Goal: Task Accomplishment & Management: Manage account settings

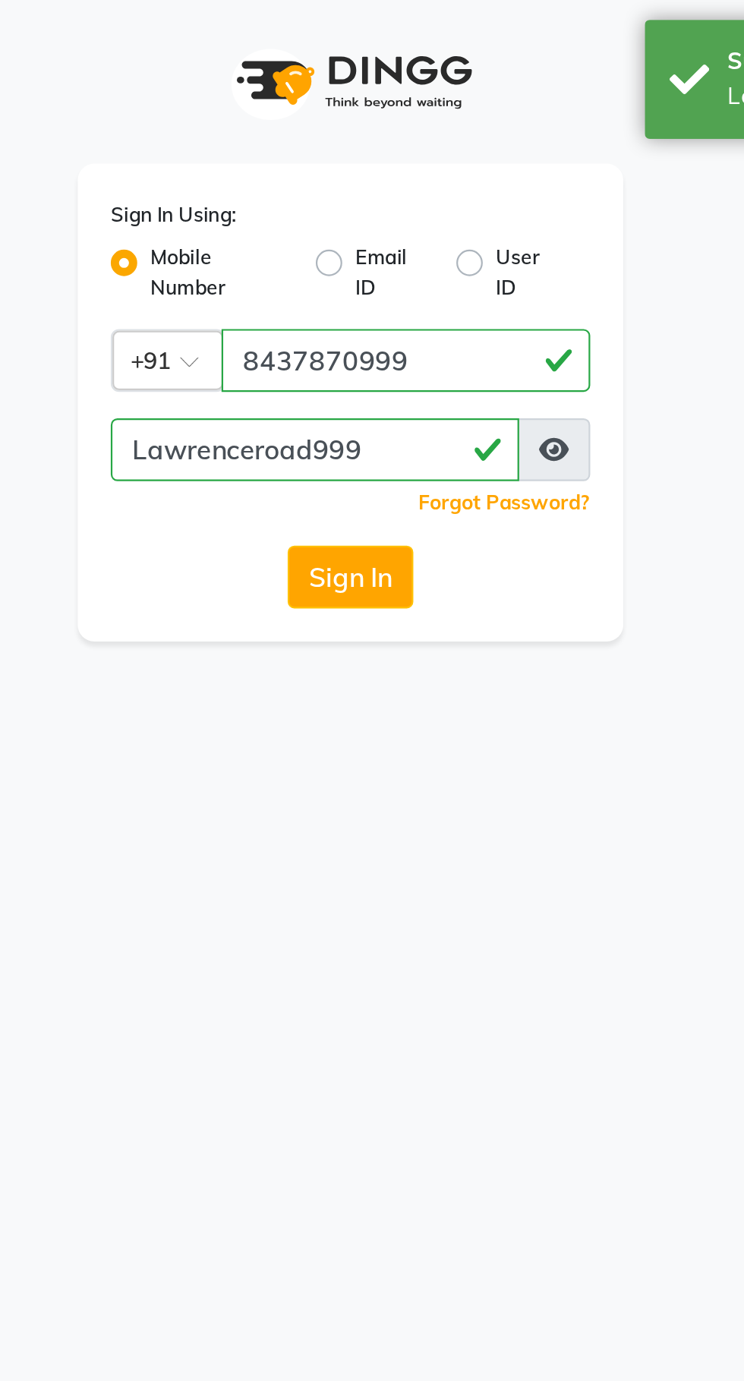
select select "67"
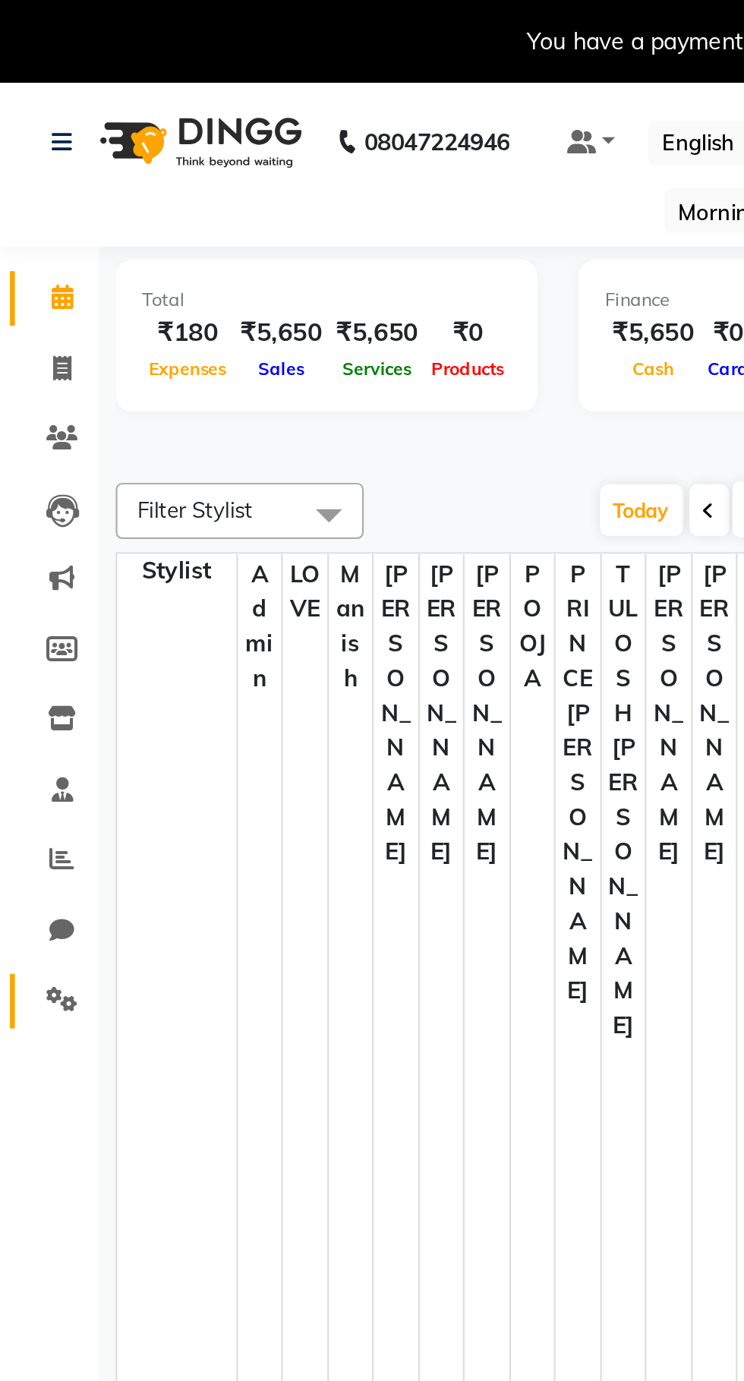
click at [34, 450] on link "Settings" at bounding box center [23, 459] width 36 height 25
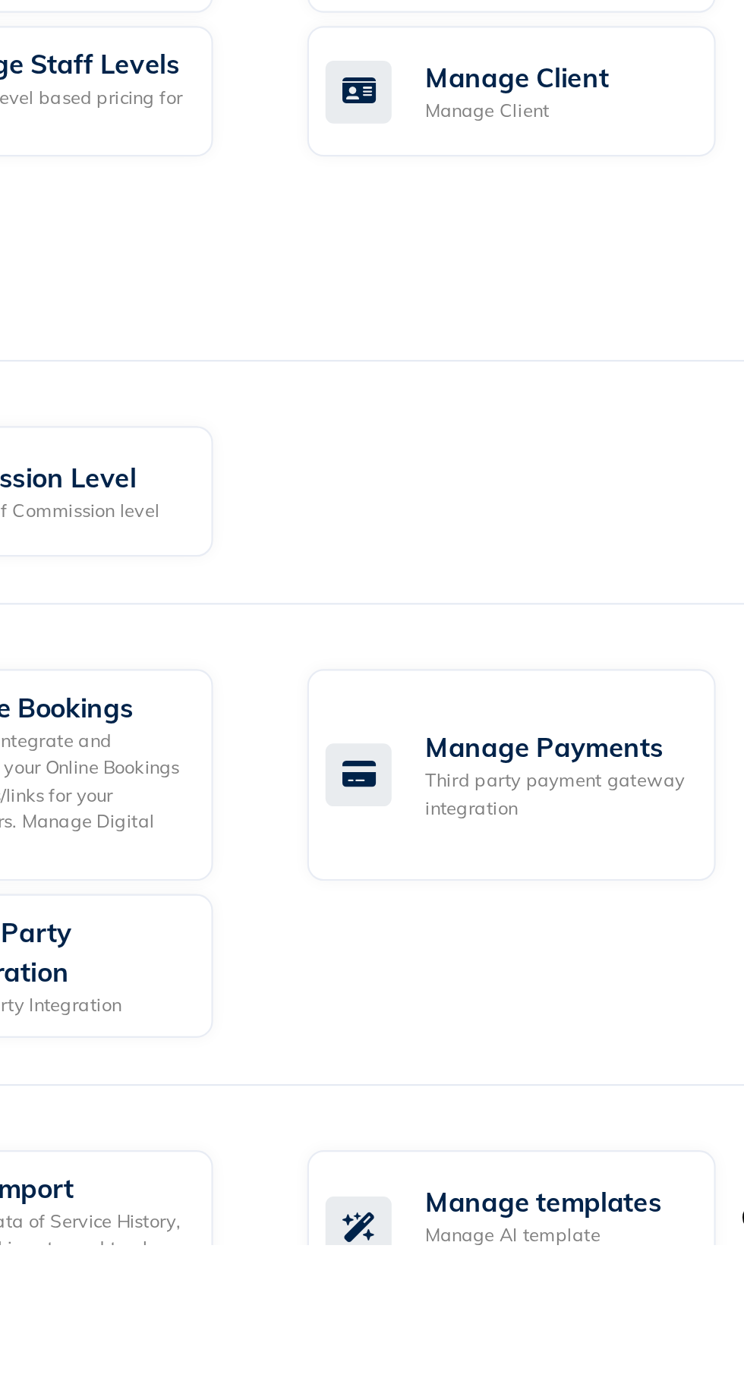
scroll to position [46, 0]
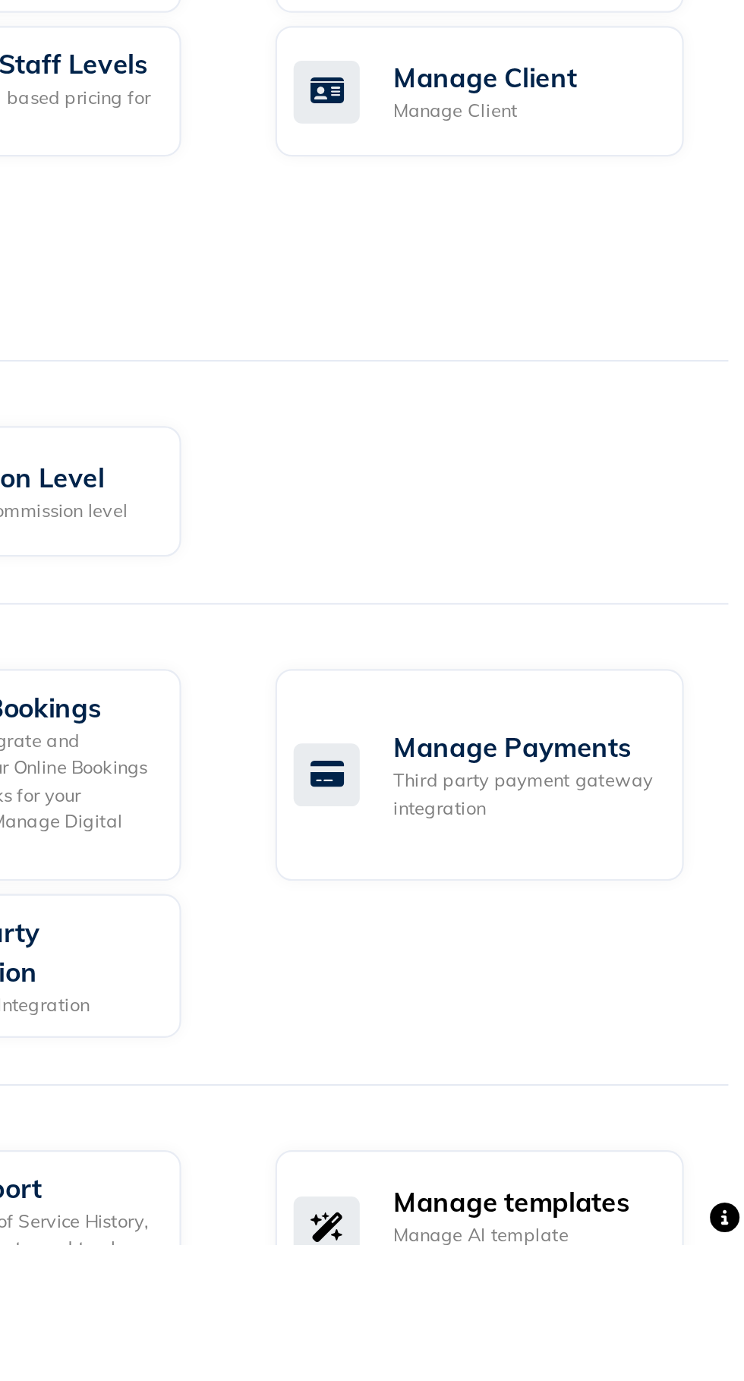
click at [645, 1380] on div "Manage AI template generation" at bounding box center [642, 1383] width 121 height 25
select select "APPROVED"
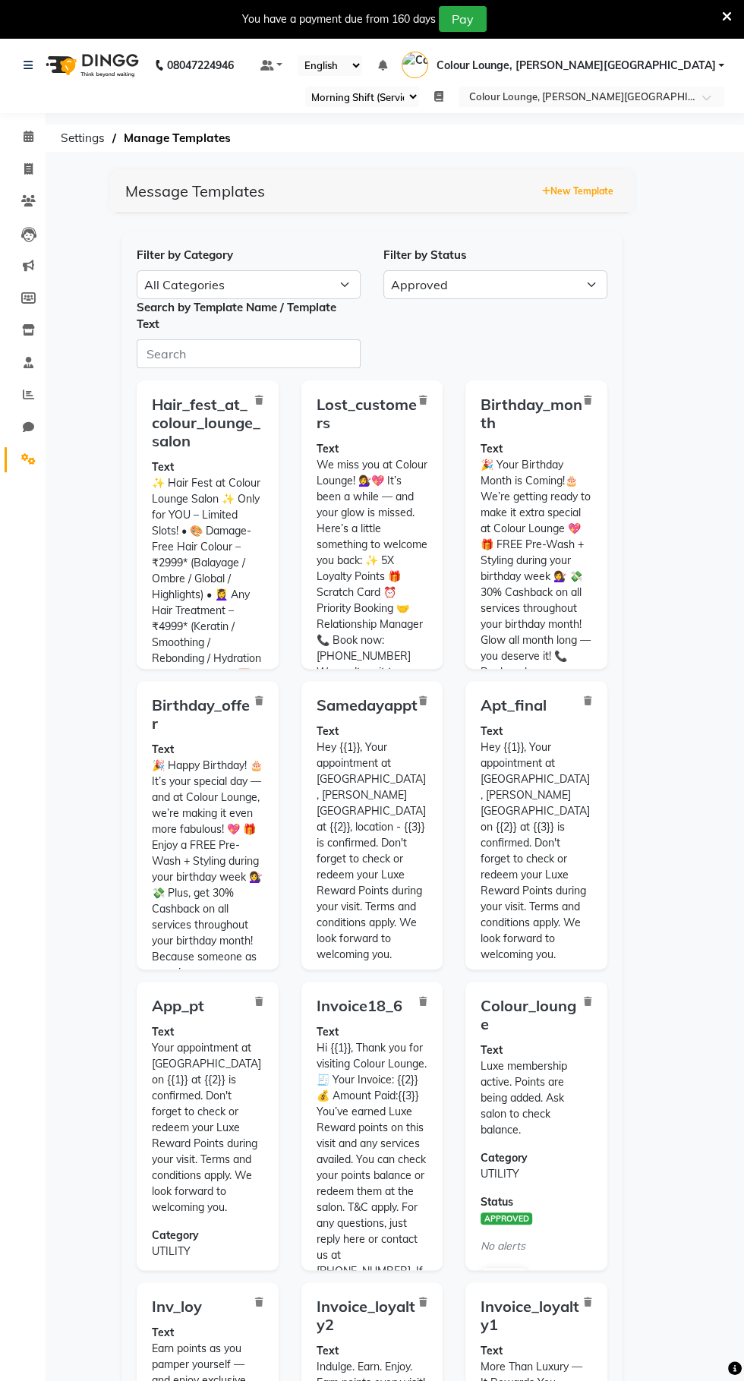
click at [598, 181] on button "New Template" at bounding box center [577, 191] width 79 height 21
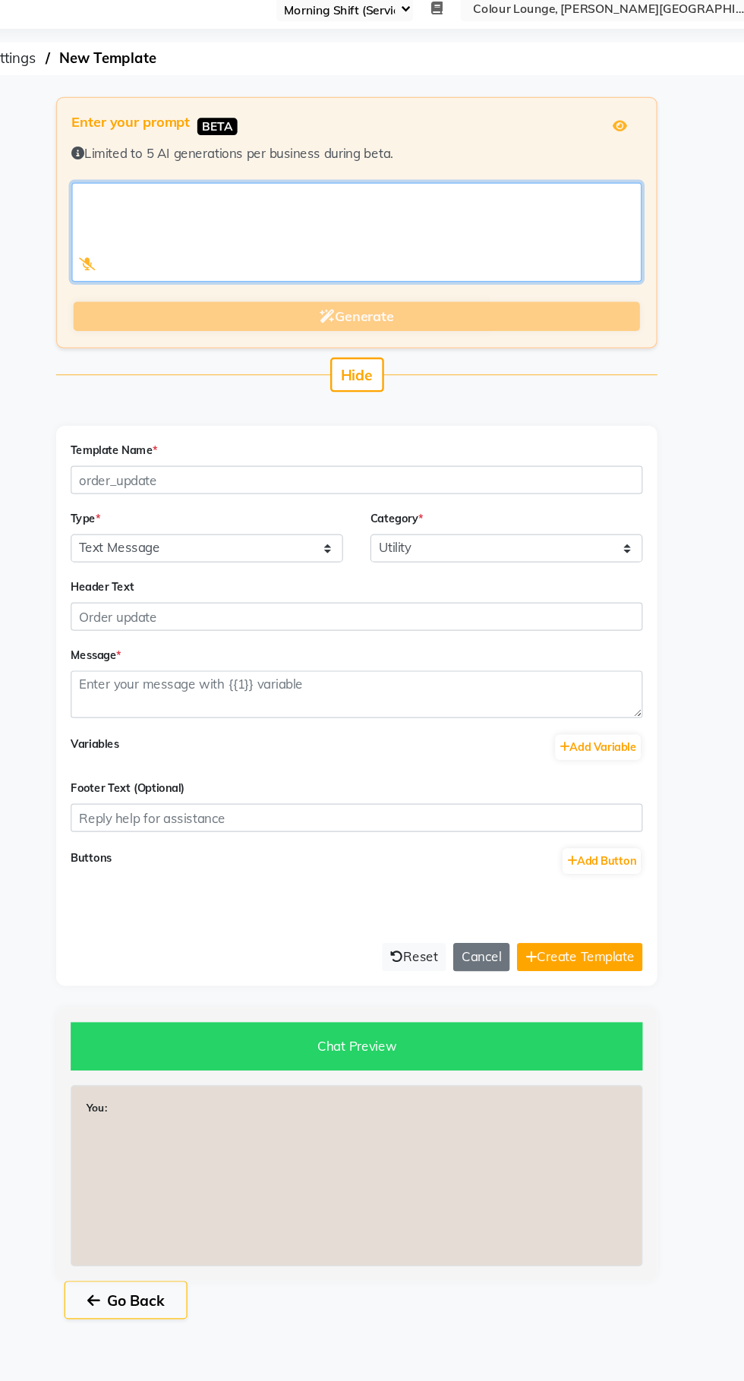
click at [354, 260] on textarea at bounding box center [371, 282] width 475 height 83
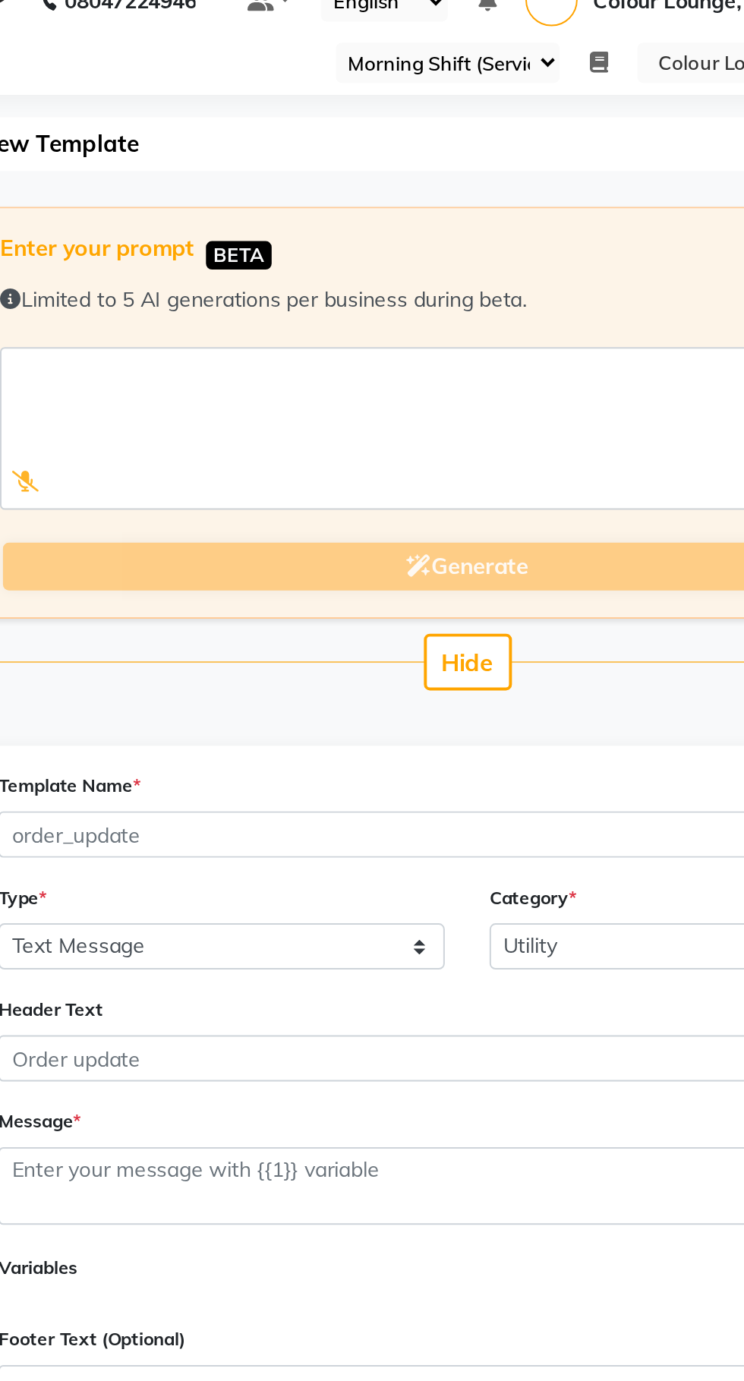
click at [155, 310] on div at bounding box center [147, 310] width 26 height 28
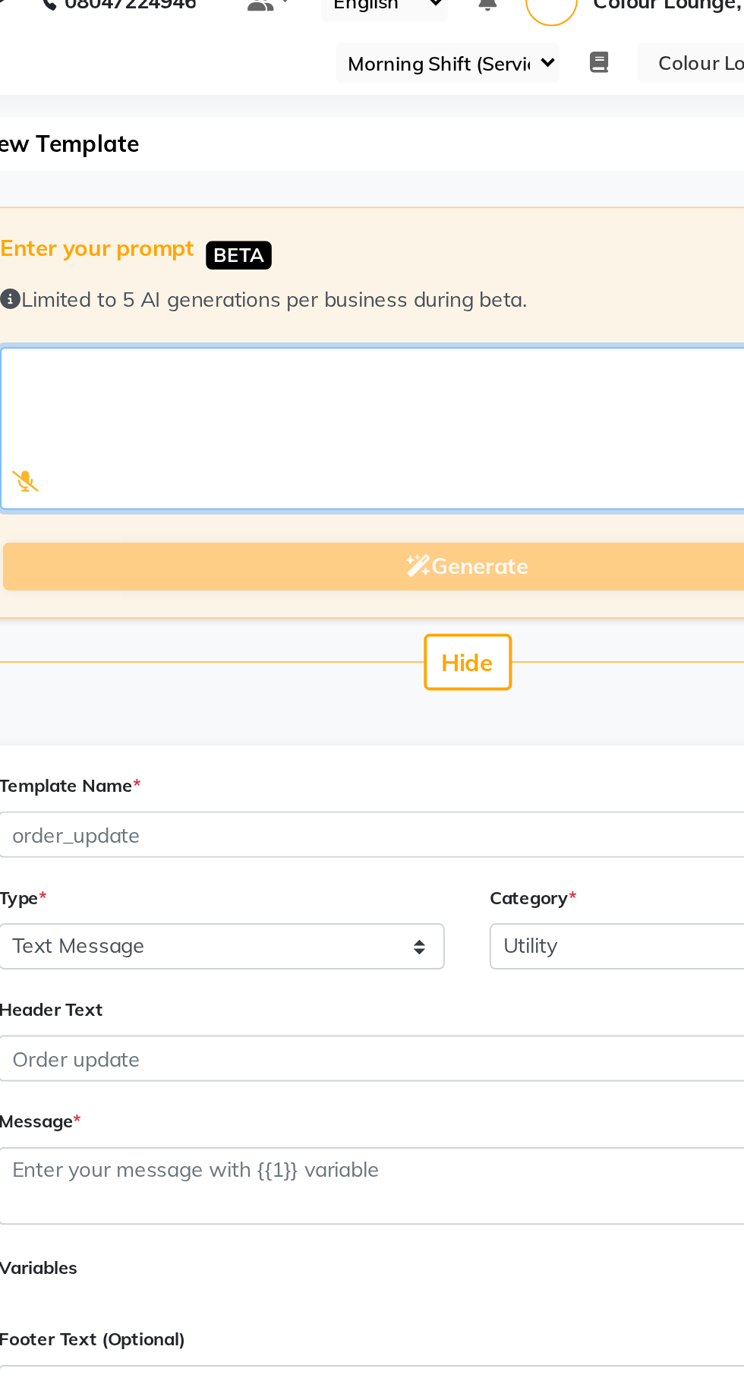
click at [161, 308] on textarea at bounding box center [371, 282] width 475 height 83
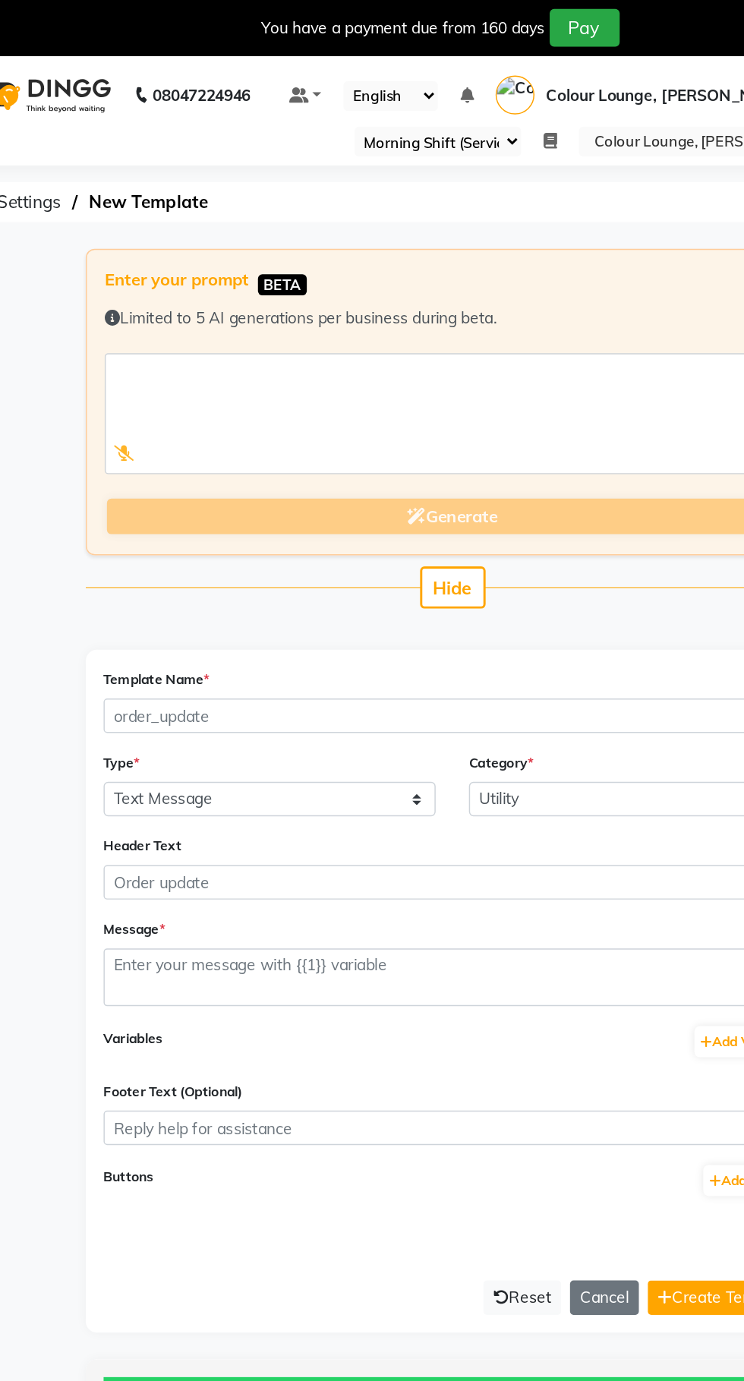
click at [148, 314] on icon at bounding box center [147, 309] width 14 height 11
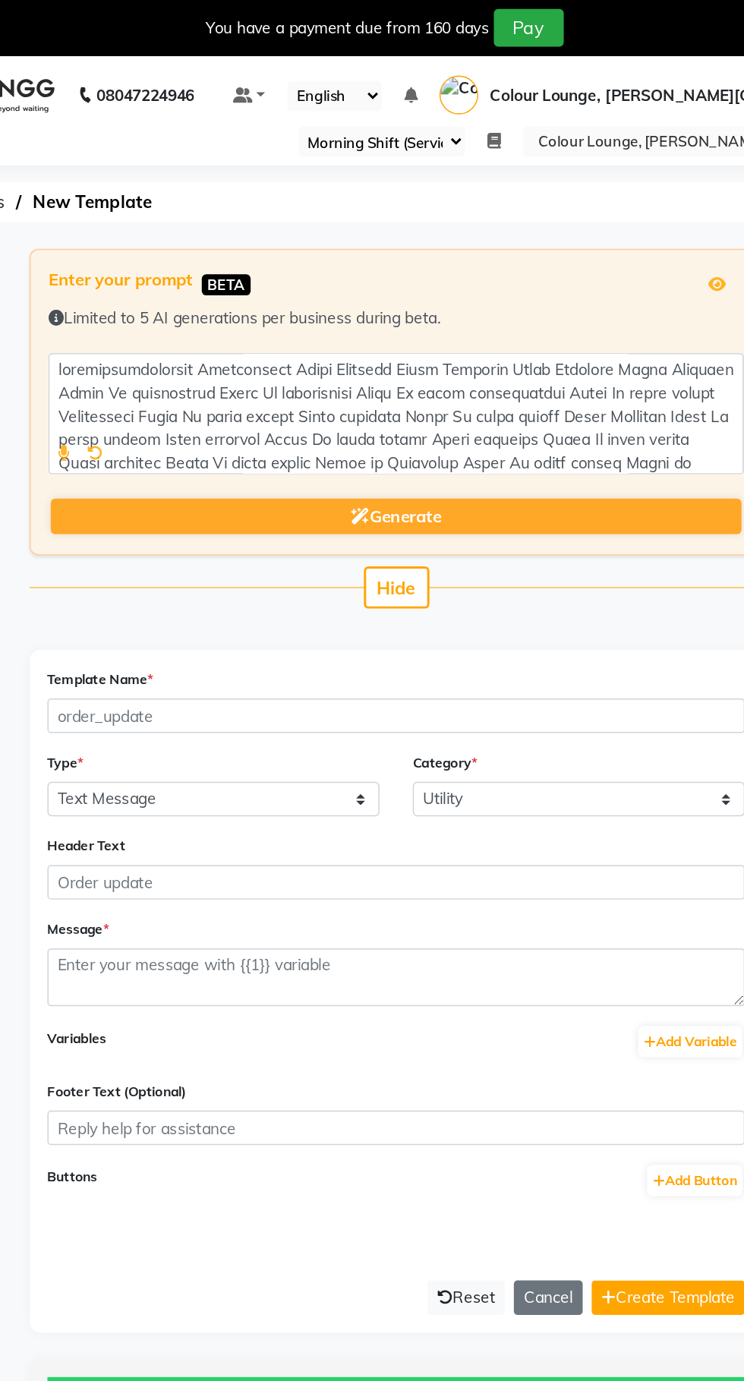
type textarea "kindlykindlykindly Hamenkindly Hamen Ekkindly Hamen Ekkindly Hamen Ekkindly Ham…"
click at [446, 358] on button "Generate" at bounding box center [372, 353] width 472 height 25
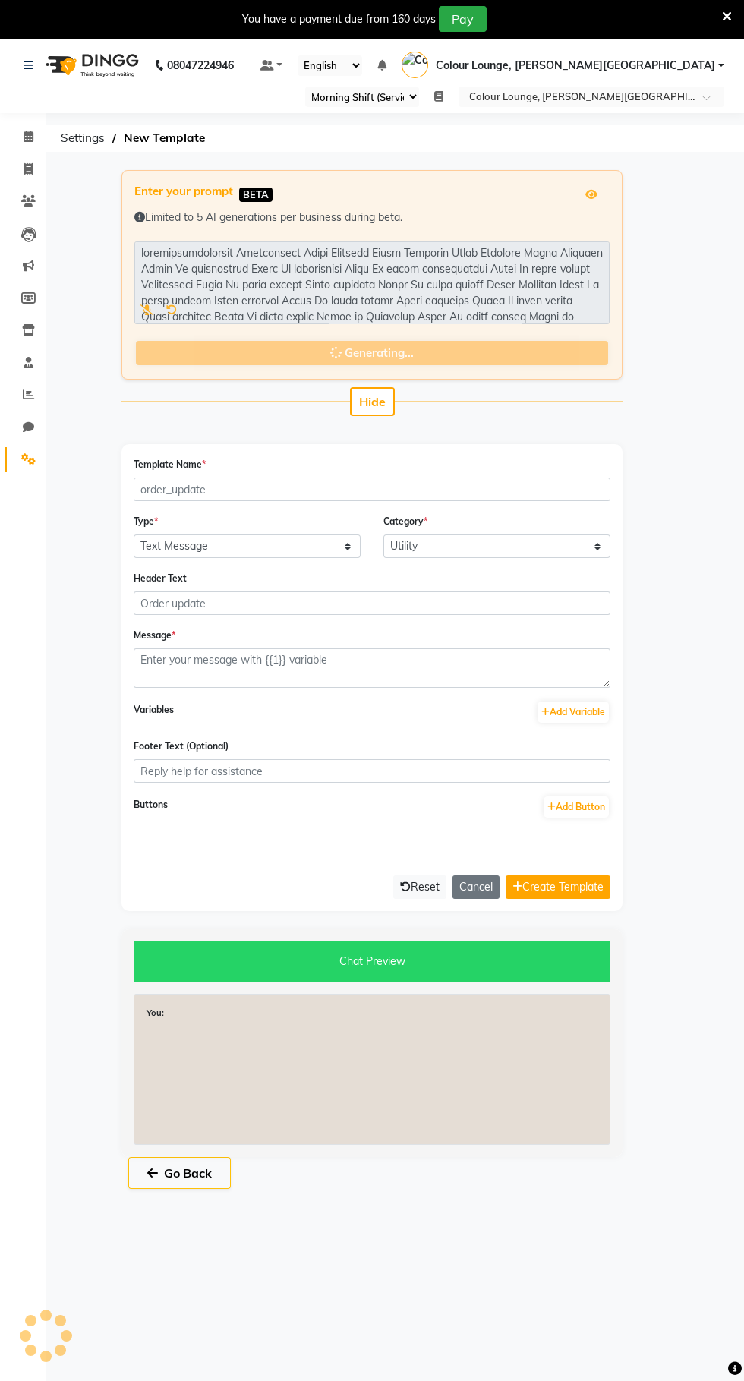
type input "offer_creation_request"
type input "Offer Creation Request"
type textarea "Please create an offer for our client. The offer should include a cut and batte…"
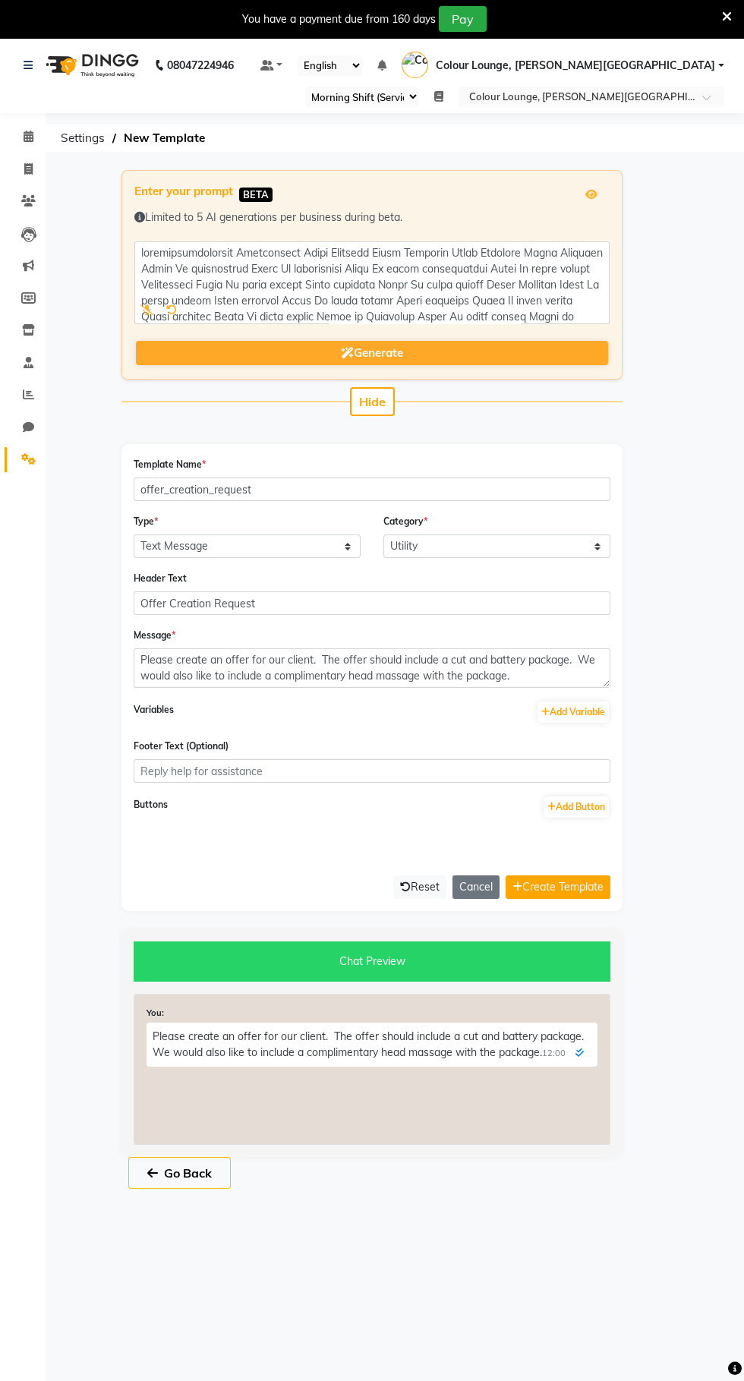
click at [188, 1174] on button "Go Back" at bounding box center [179, 1173] width 103 height 32
select select "APPROVED"
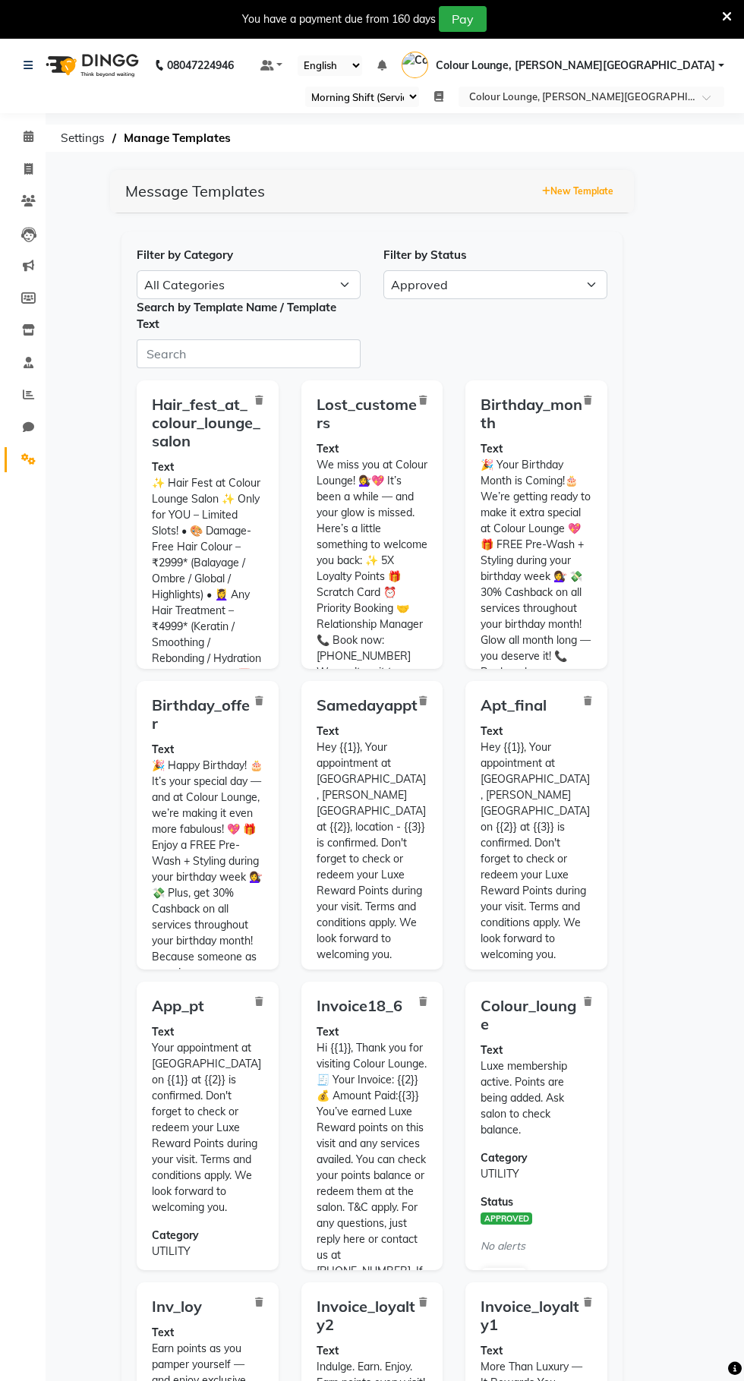
click at [594, 188] on button "New Template" at bounding box center [577, 191] width 79 height 21
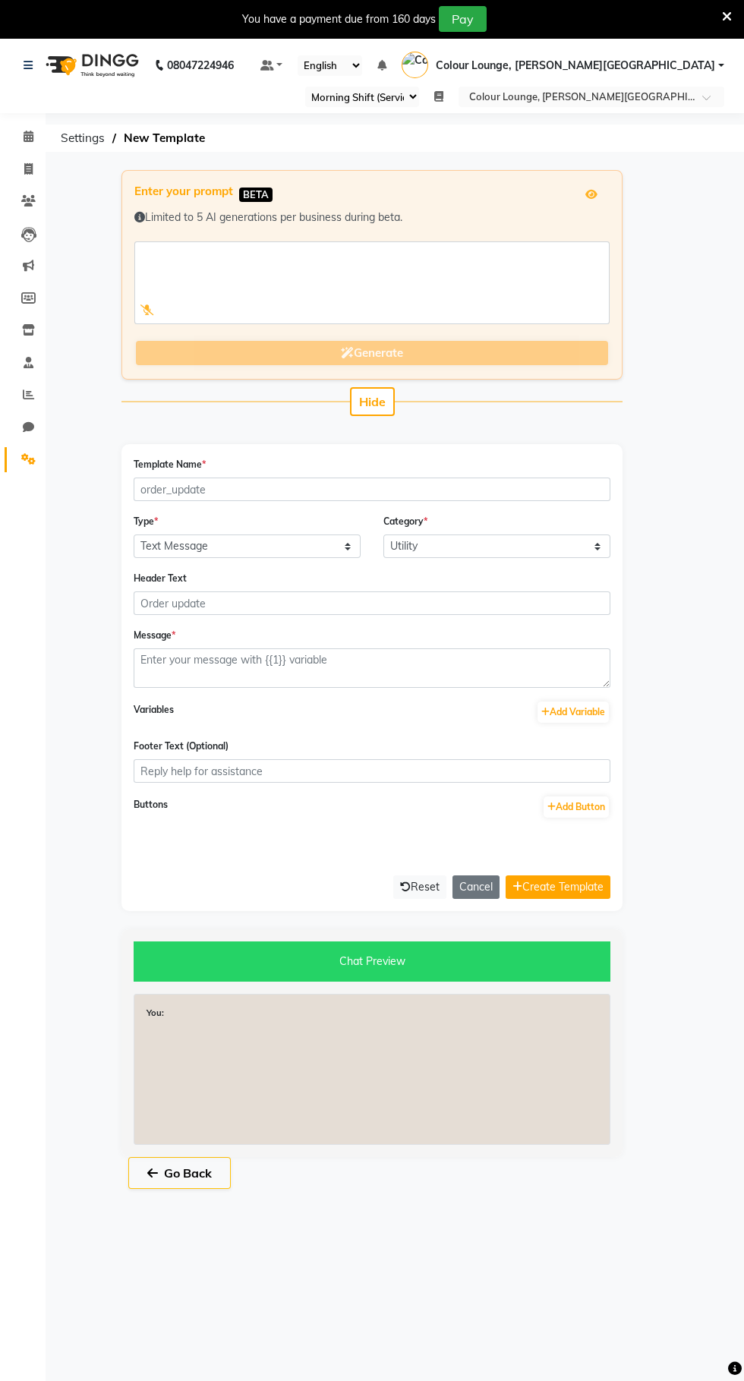
click at [147, 310] on icon at bounding box center [147, 309] width 14 height 11
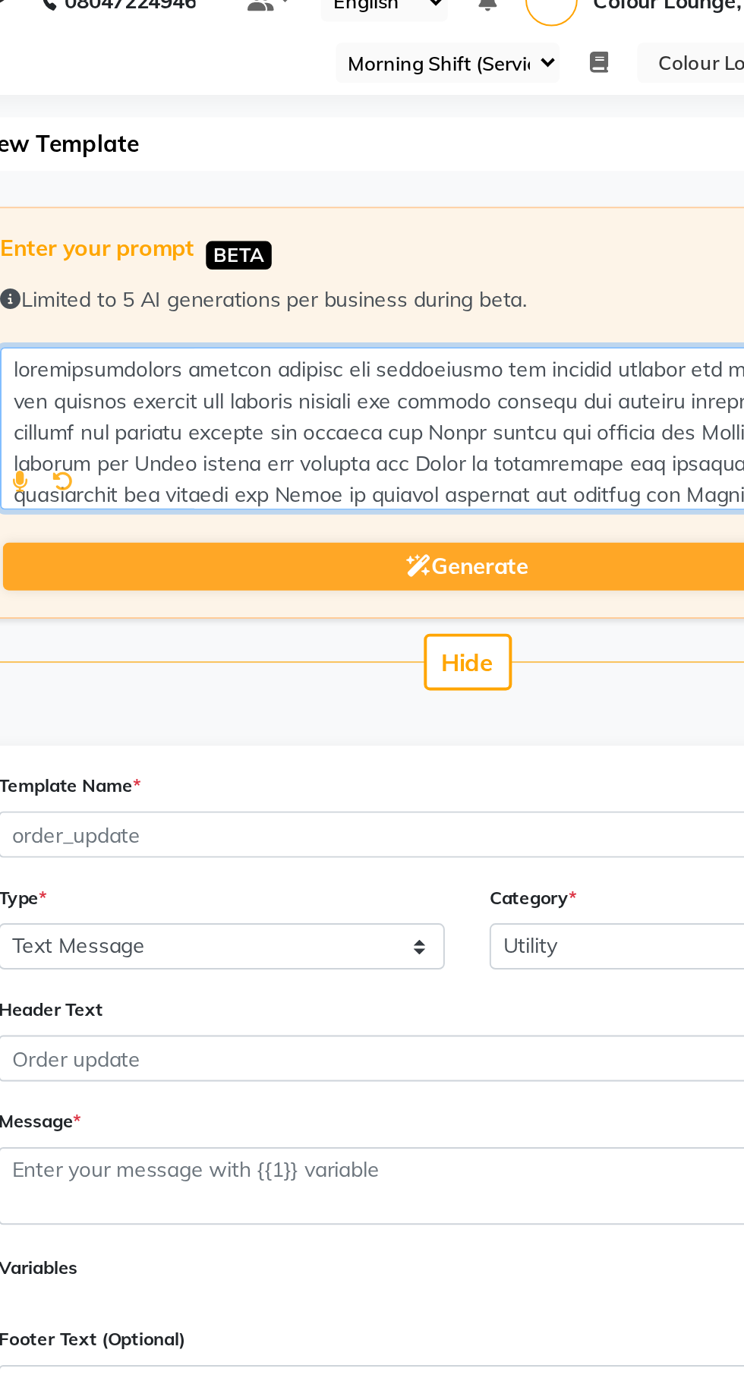
type textarea "agaragaragaragar aapagar aapagar aap haircutagar aap haircut auragar aap haircu…"
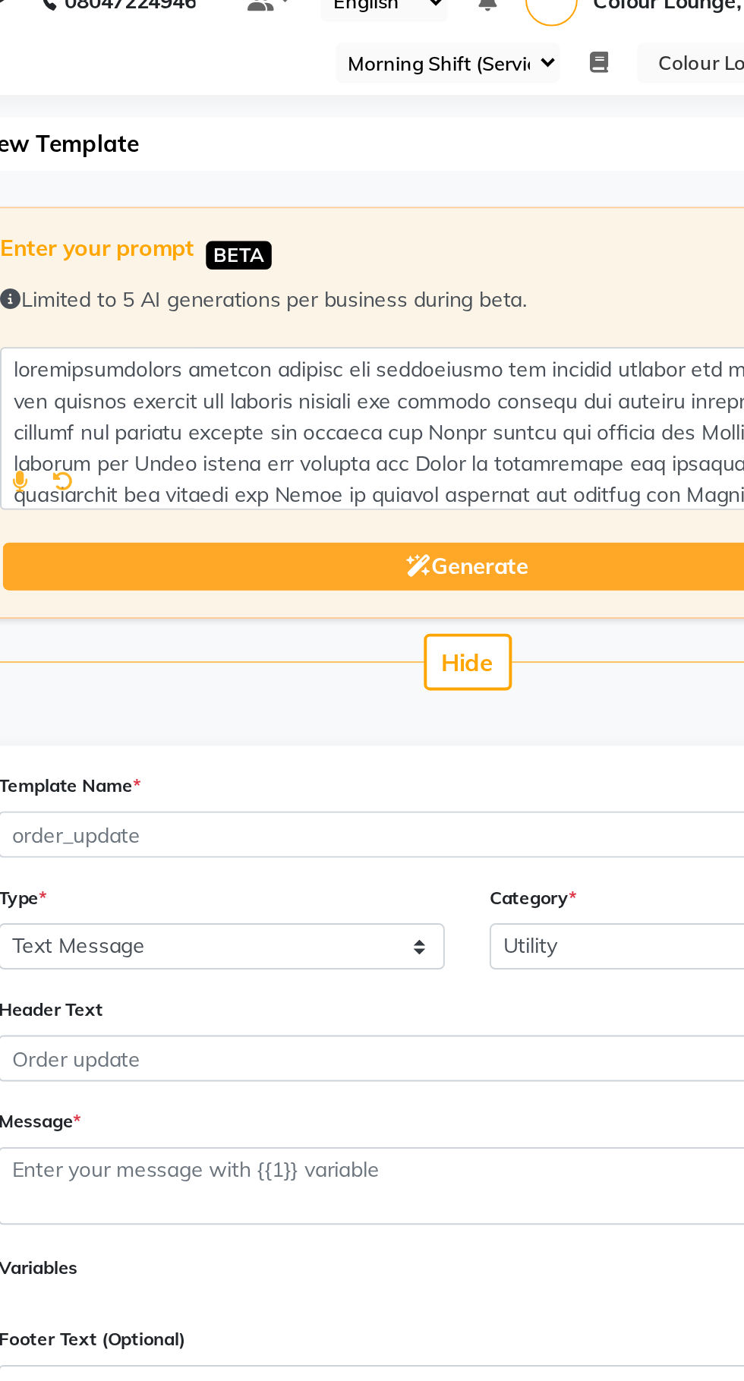
click at [424, 355] on button "Generate" at bounding box center [372, 353] width 472 height 25
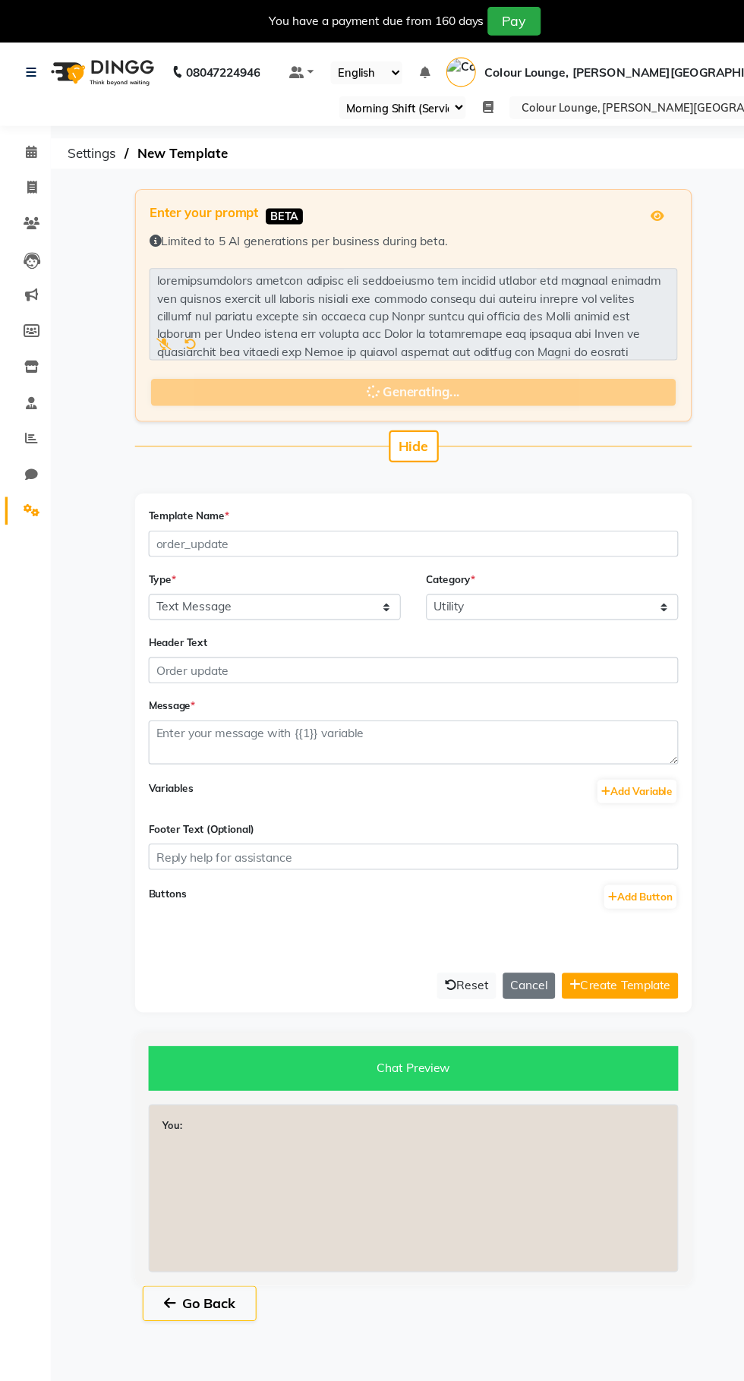
type input "haircut_paytm_package"
select select "MARKETING"
type input "Exclusive Offer!"
type textarea "Book a haircut and Paytm package and get a complimentary head massage! {{1}}"
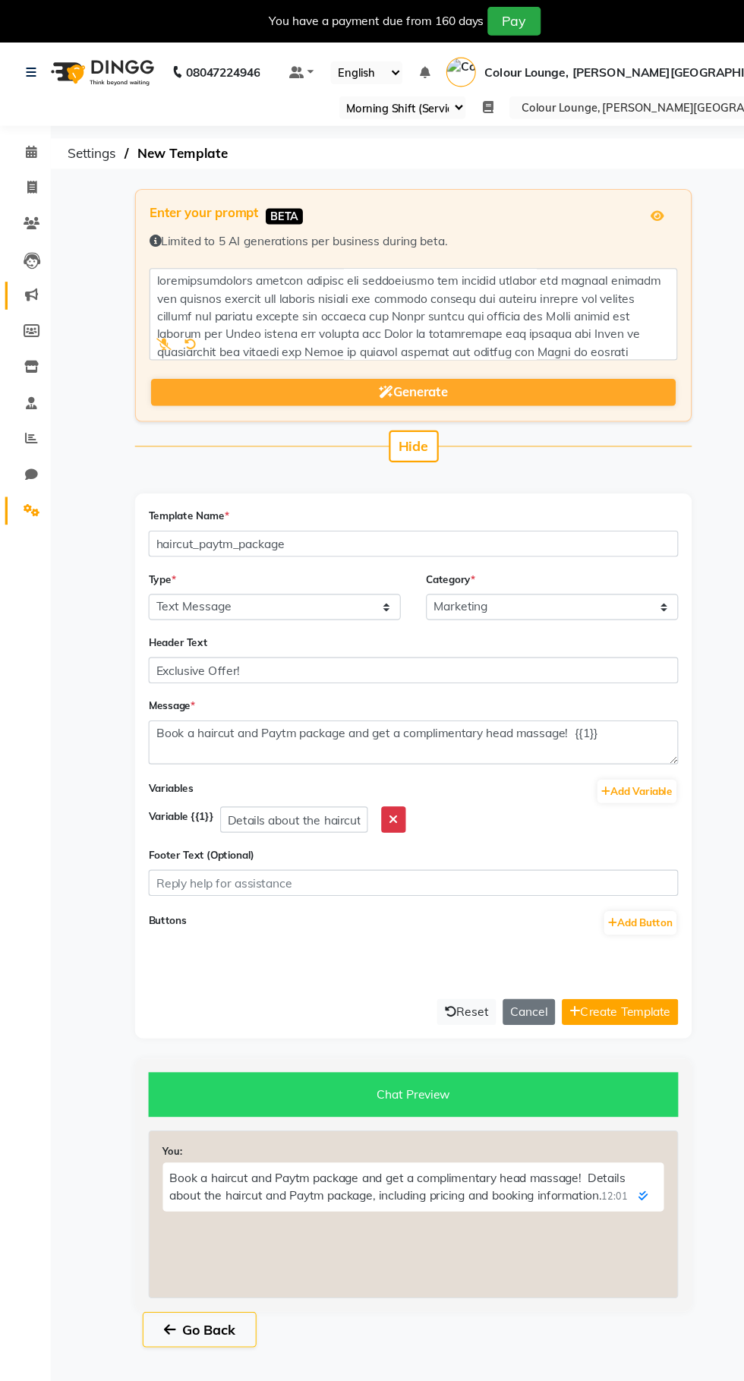
click at [30, 271] on icon at bounding box center [28, 265] width 11 height 11
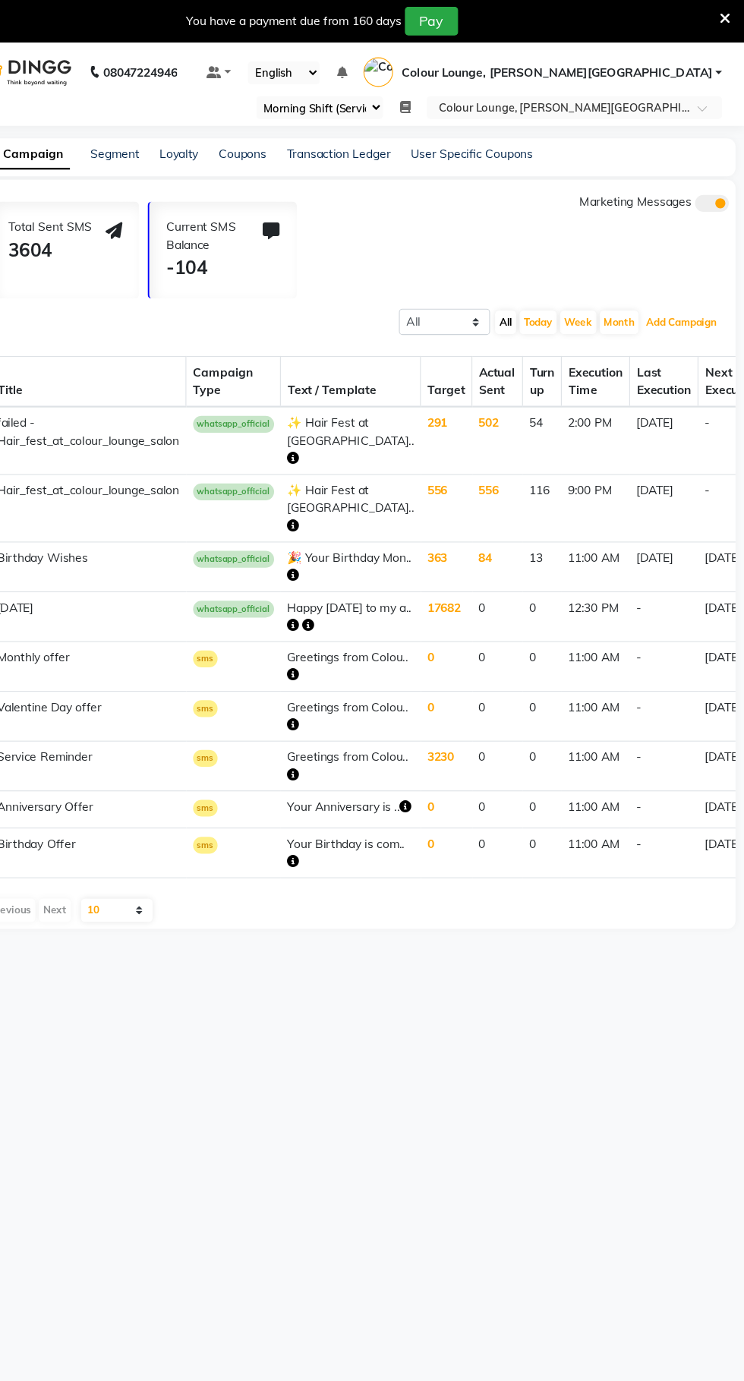
click at [689, 289] on button "Add Campaign" at bounding box center [687, 289] width 71 height 21
click at [696, 289] on button "Add Campaign" at bounding box center [687, 289] width 71 height 21
click at [701, 284] on button "Add Campaign" at bounding box center [687, 289] width 71 height 21
click at [487, 235] on div "Total Sent SMS 3604 Current SMS Balance -104 Marketing Messages" at bounding box center [400, 221] width 671 height 95
click at [174, 138] on link "Segment" at bounding box center [178, 138] width 44 height 14
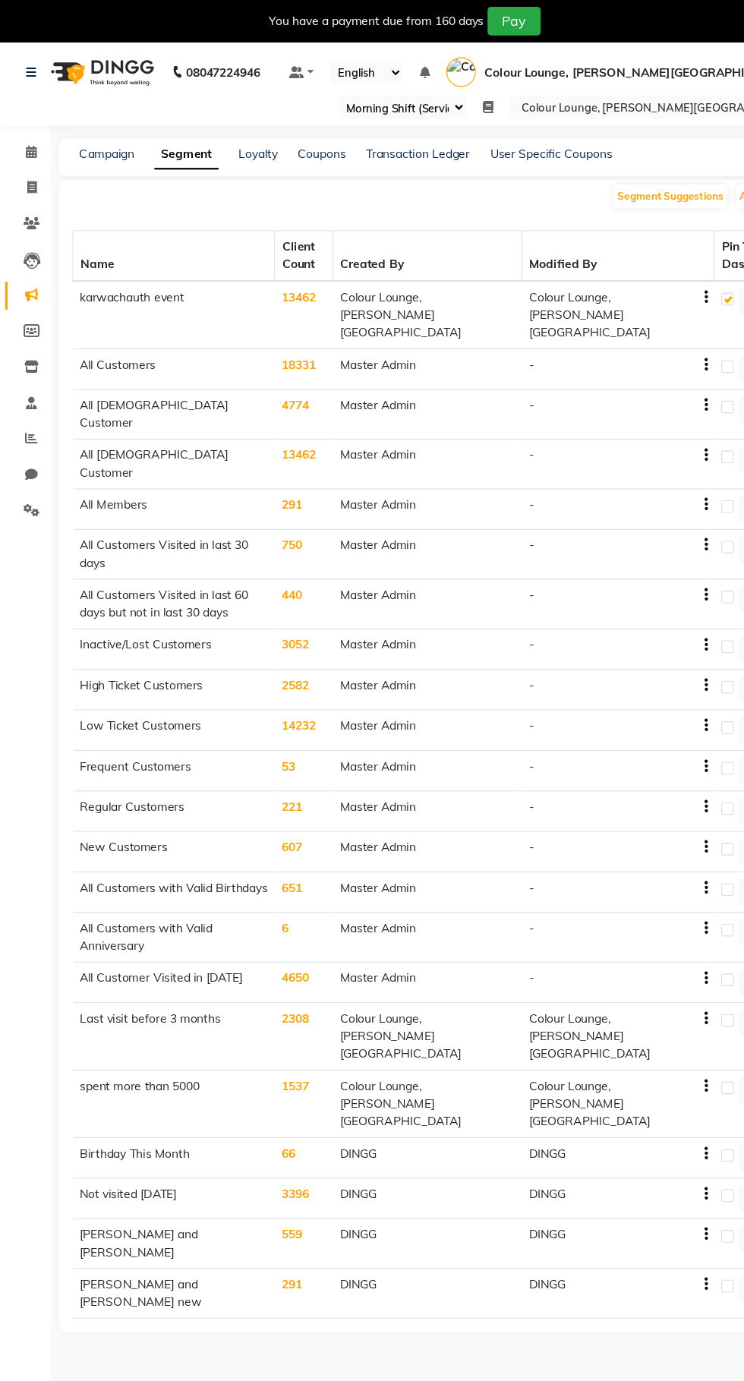
click at [300, 1097] on td "559" at bounding box center [274, 1119] width 52 height 45
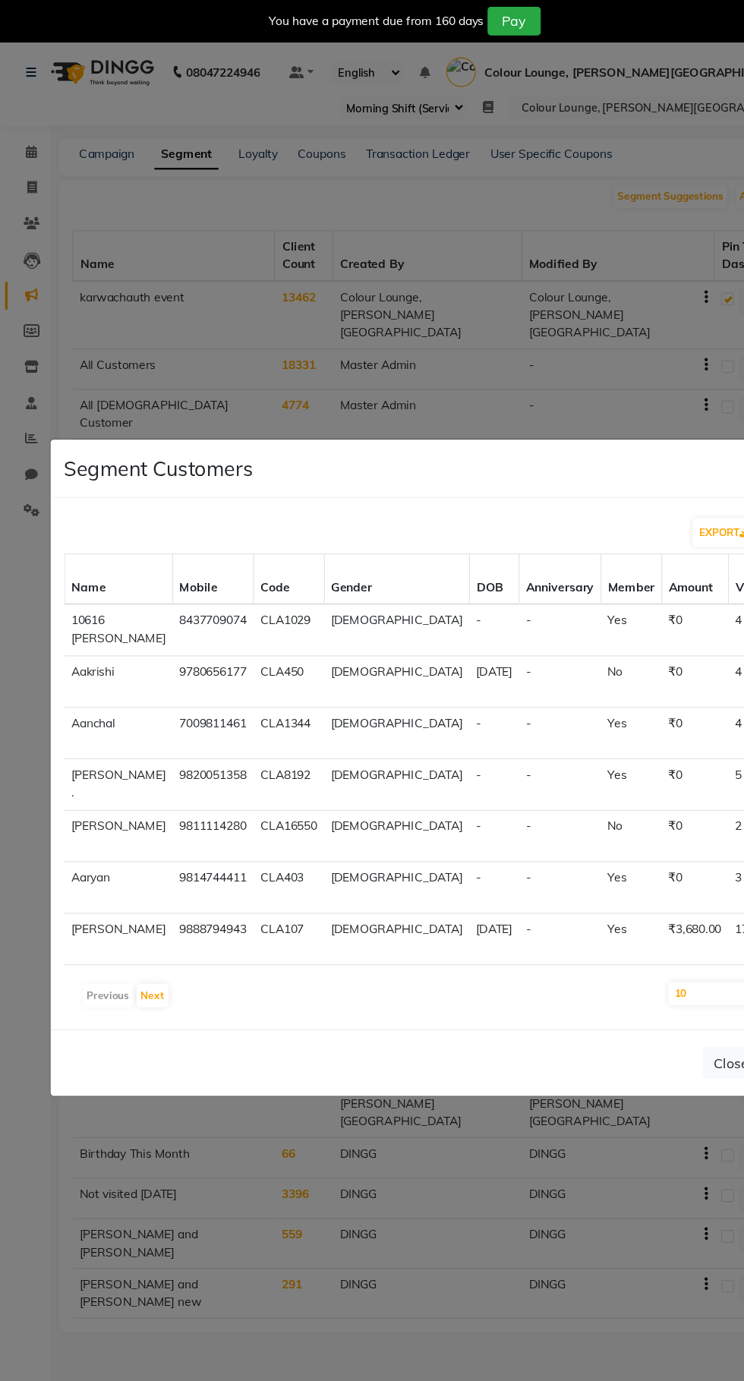
click at [385, 1115] on ngb-modal-window "Segment Customers × EXPORT Name Mobile Code Gender DOB Anniversary Member Amoun…" at bounding box center [372, 690] width 744 height 1381
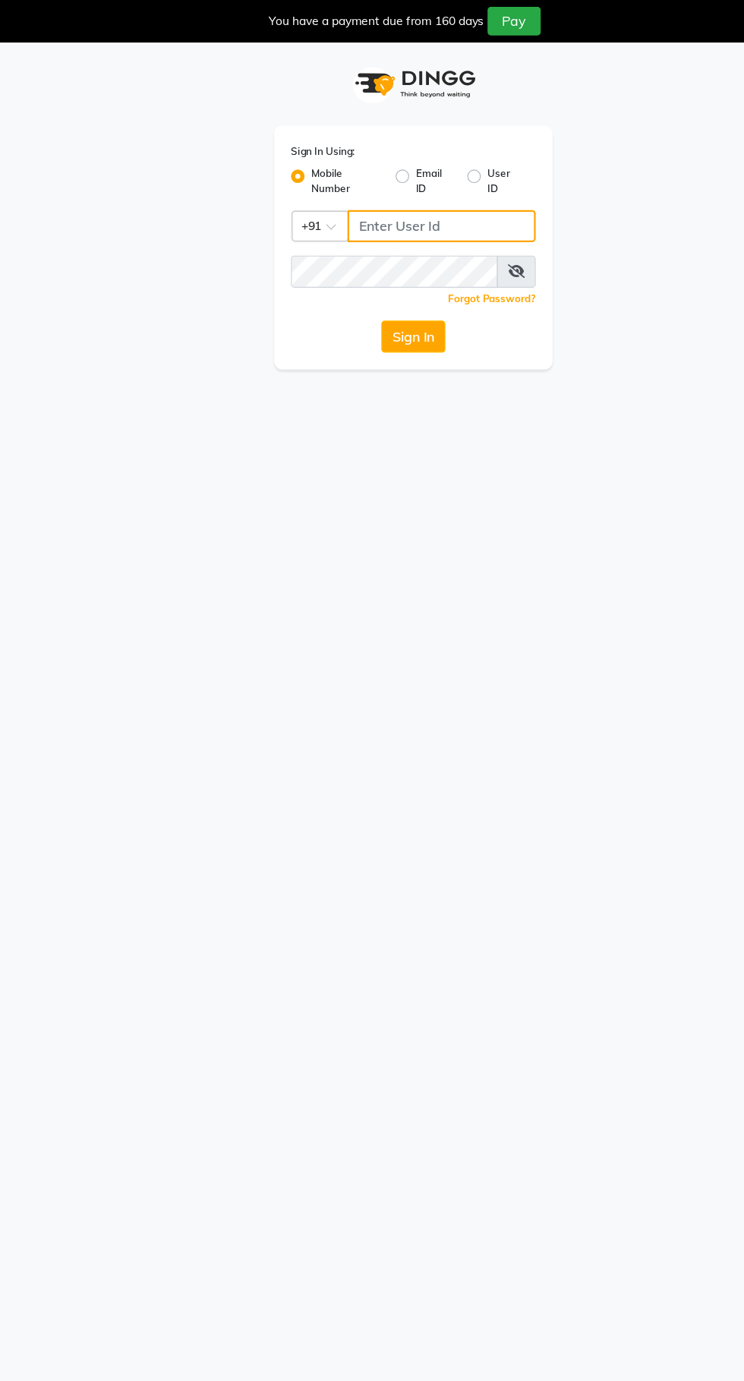
click at [446, 208] on input "Username" at bounding box center [397, 203] width 169 height 29
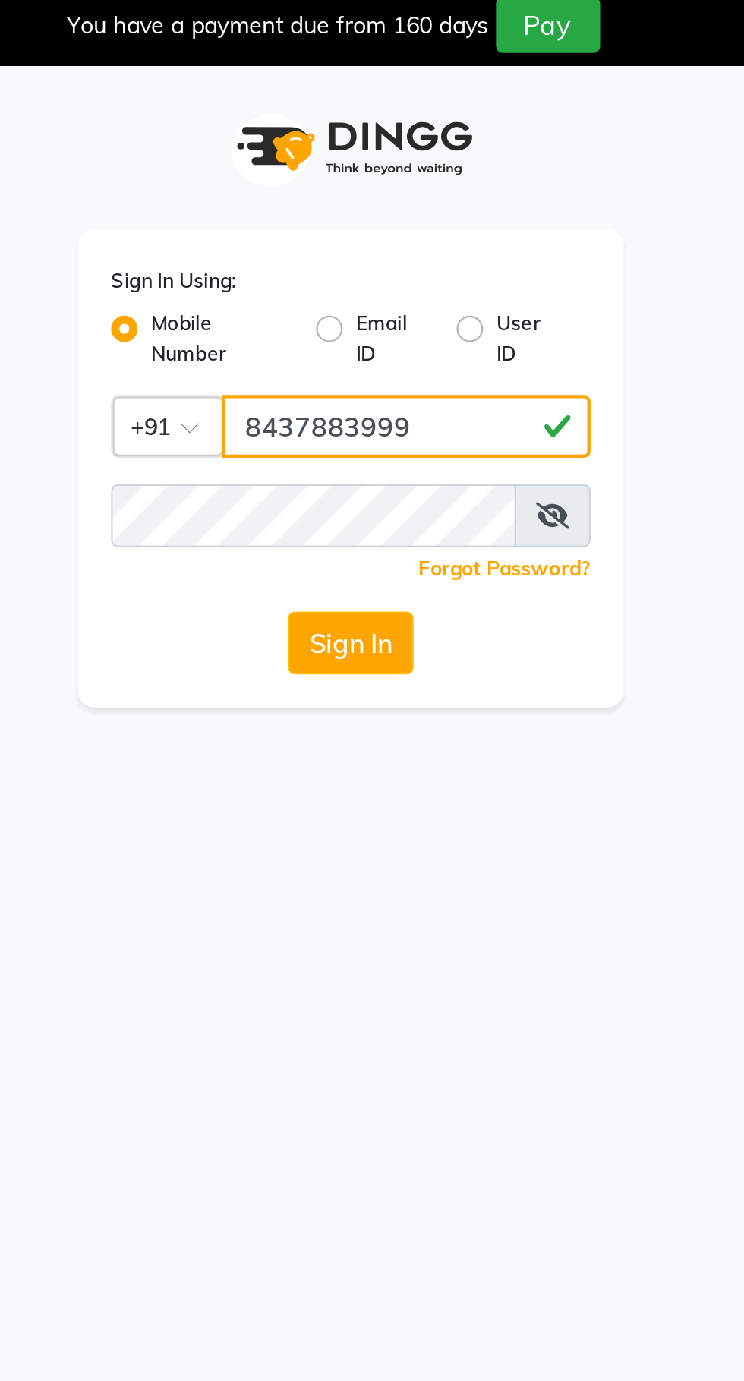
type input "8437883999"
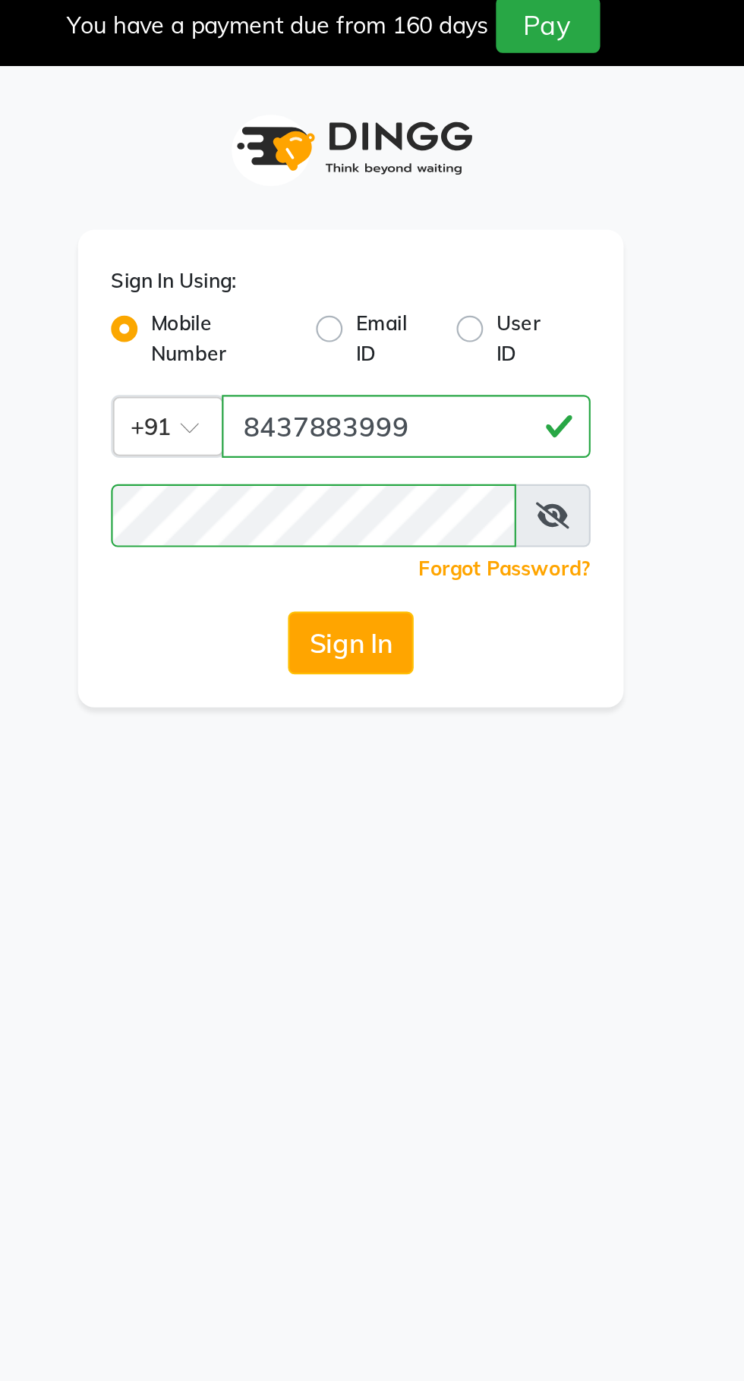
click at [385, 299] on button "Sign In" at bounding box center [372, 303] width 58 height 29
